Goal: Task Accomplishment & Management: Use online tool/utility

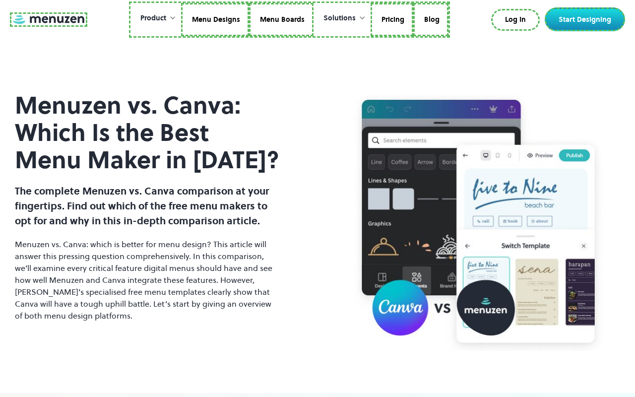
click at [47, 19] on link at bounding box center [48, 19] width 77 height 14
click at [214, 19] on link "Menu Designs" at bounding box center [214, 20] width 68 height 34
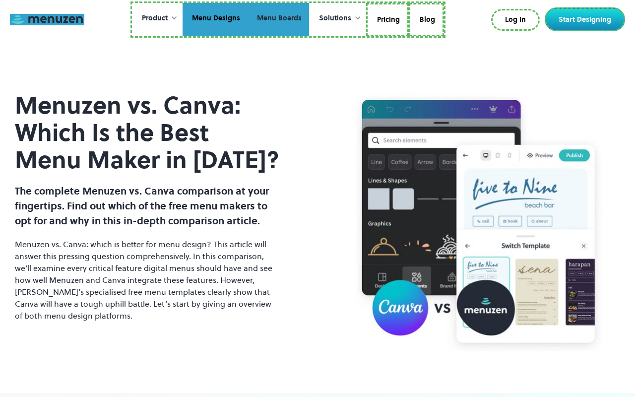
click at [278, 19] on link "Menu Boards" at bounding box center [279, 20] width 62 height 34
click at [386, 19] on link "Pricing" at bounding box center [387, 20] width 43 height 34
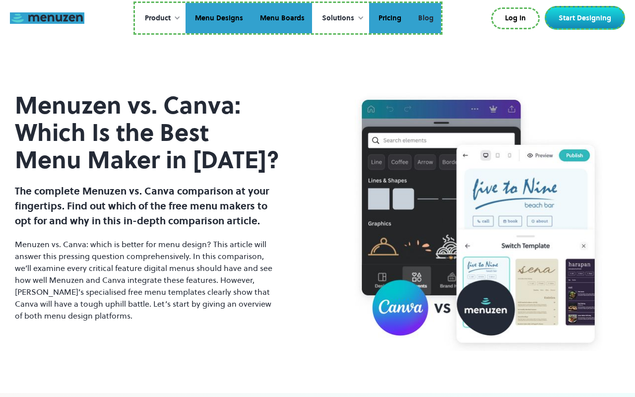
click at [425, 18] on link "Blog" at bounding box center [425, 18] width 32 height 31
click at [517, 18] on link "Log In" at bounding box center [515, 18] width 49 height 22
click at [587, 18] on link "Start Designing" at bounding box center [585, 18] width 80 height 24
